Goal: Communication & Community: Participate in discussion

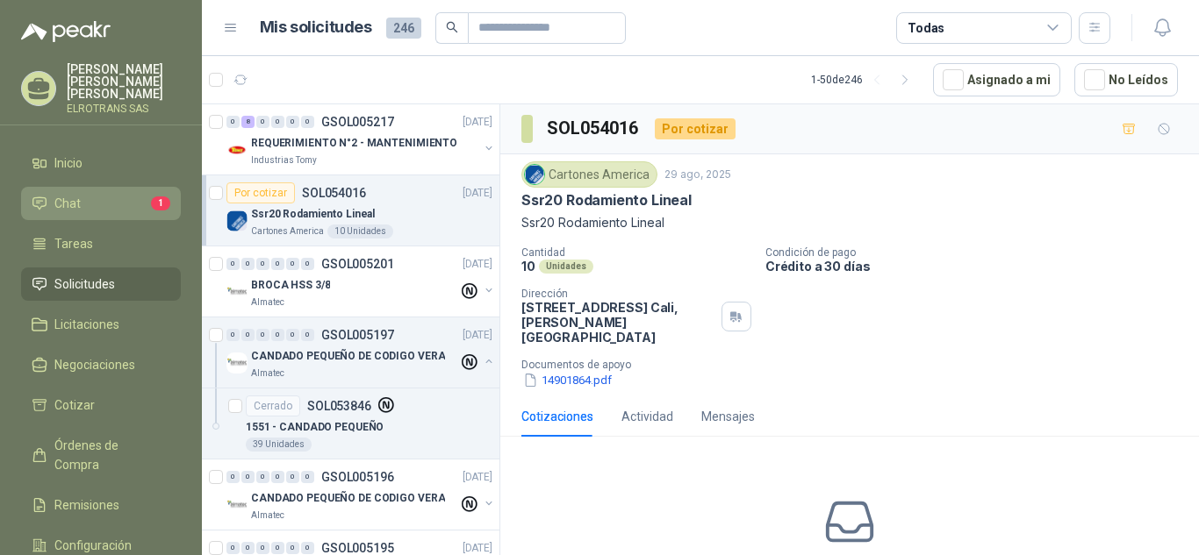
click at [76, 194] on span "Chat" at bounding box center [67, 203] width 26 height 19
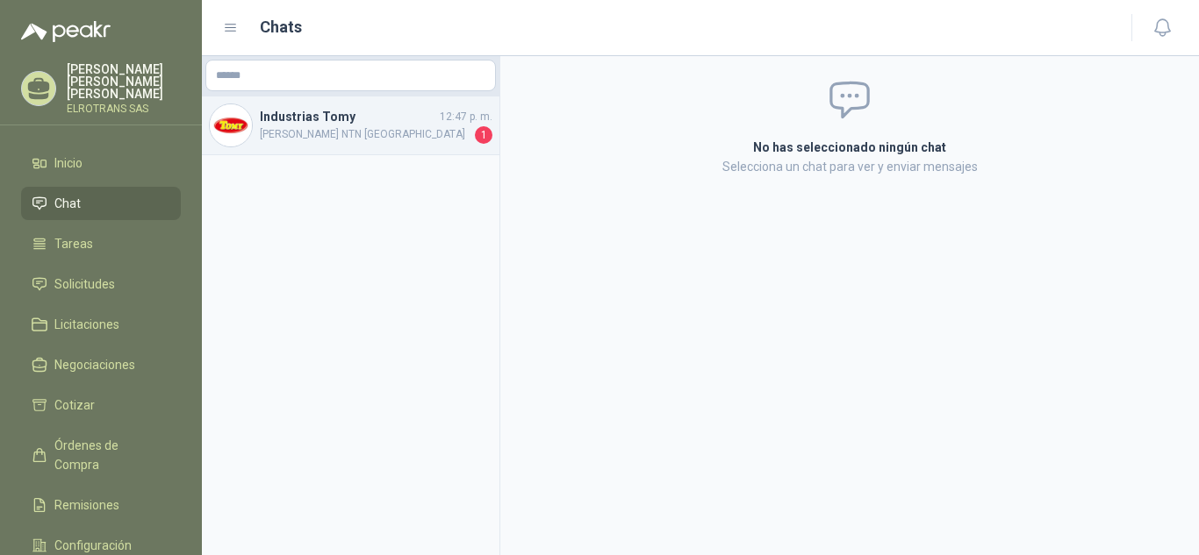
click at [290, 125] on h4 "Industrias Tomy" at bounding box center [348, 116] width 176 height 19
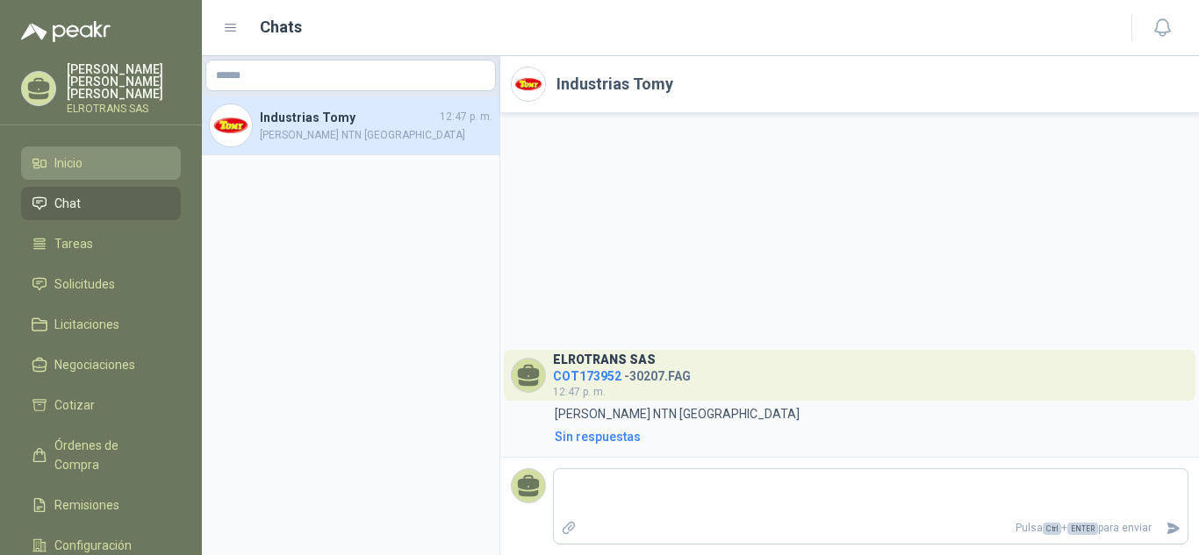
click at [64, 154] on span "Inicio" at bounding box center [68, 163] width 28 height 19
